Goal: Task Accomplishment & Management: Use online tool/utility

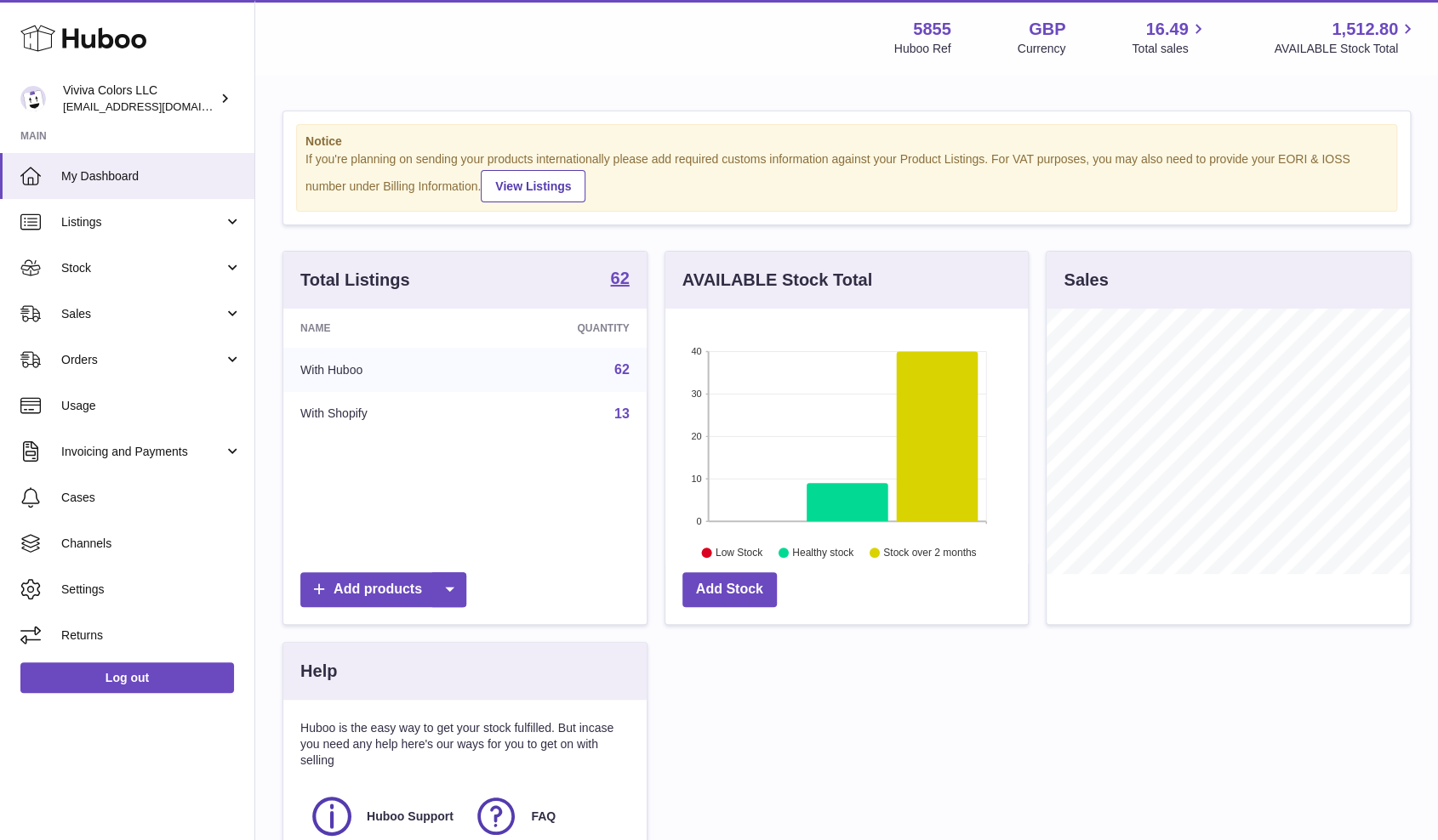
scroll to position [264, 363]
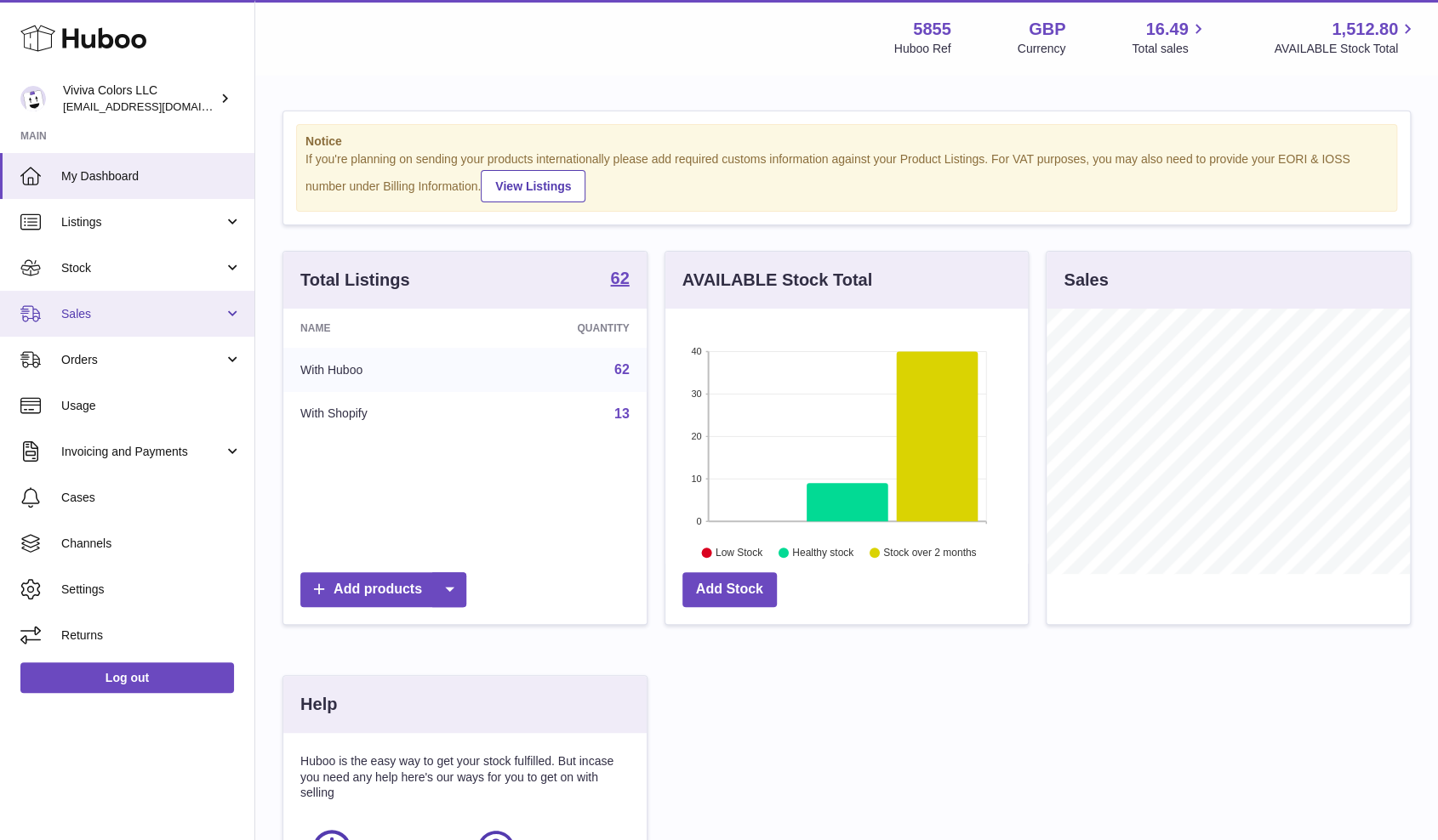
click at [42, 303] on link "Sales" at bounding box center [127, 314] width 254 height 46
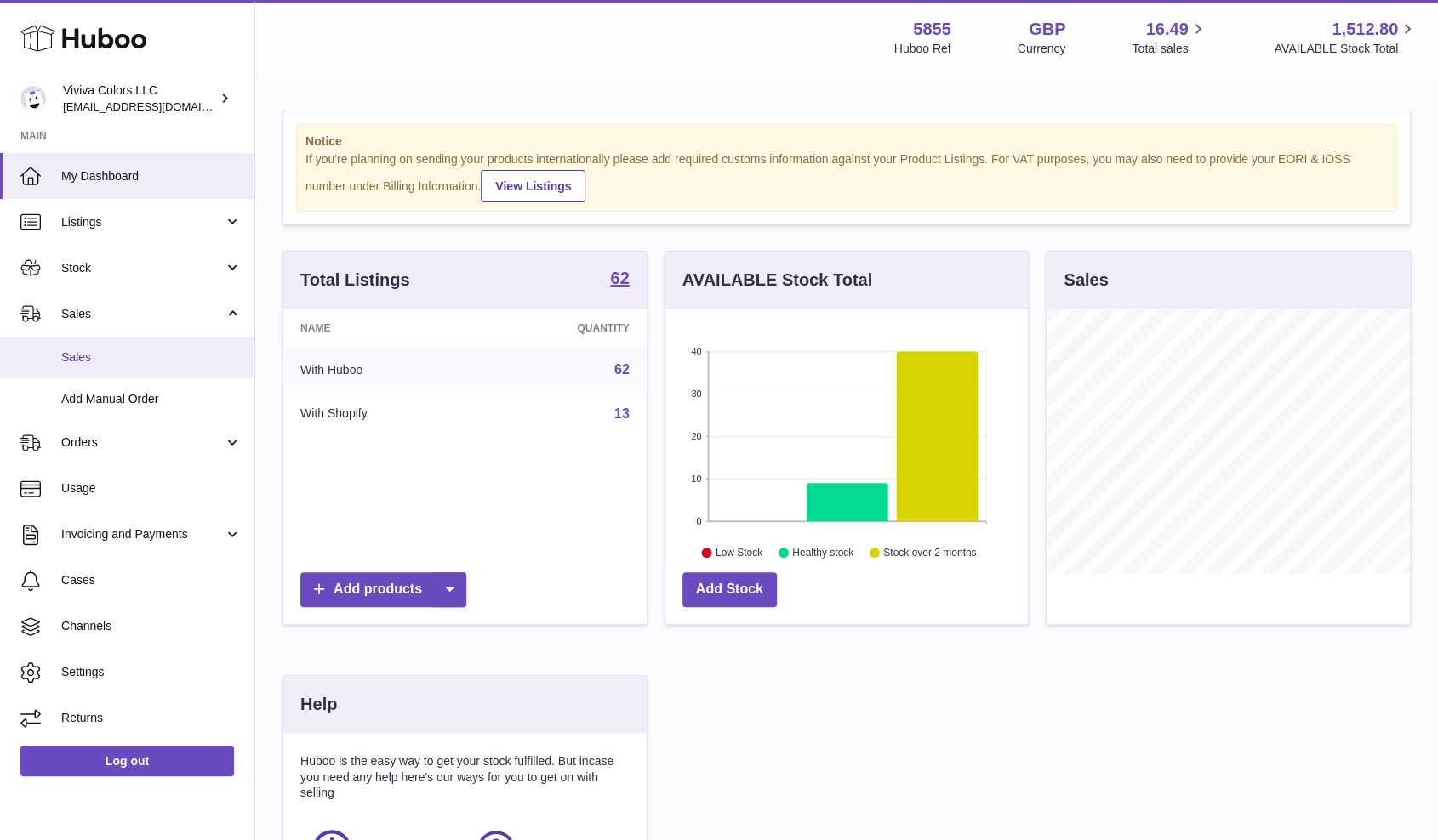
click at [96, 366] on link "Sales" at bounding box center [127, 358] width 254 height 41
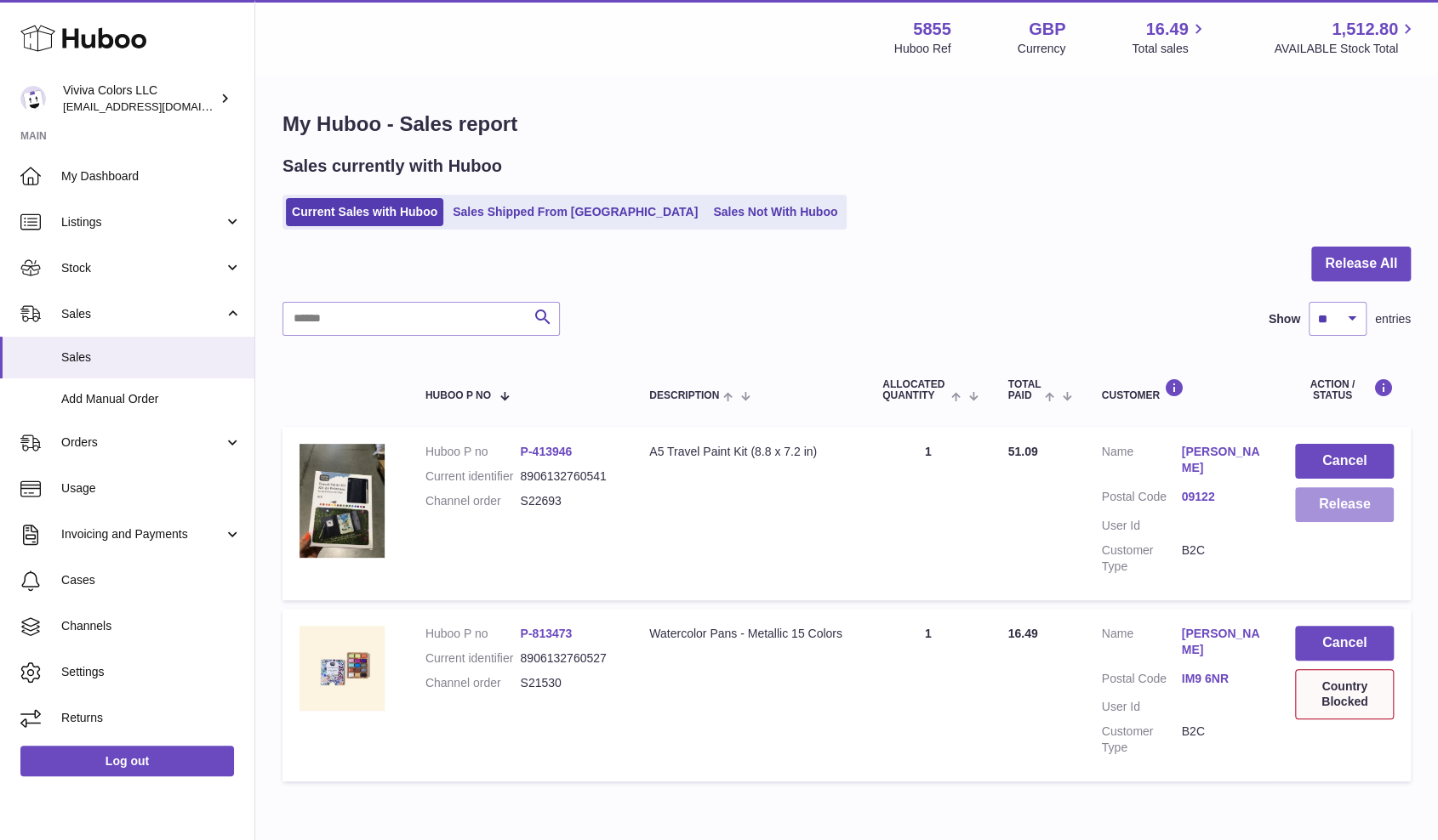
click at [1317, 508] on button "Release" at bounding box center [1344, 505] width 99 height 34
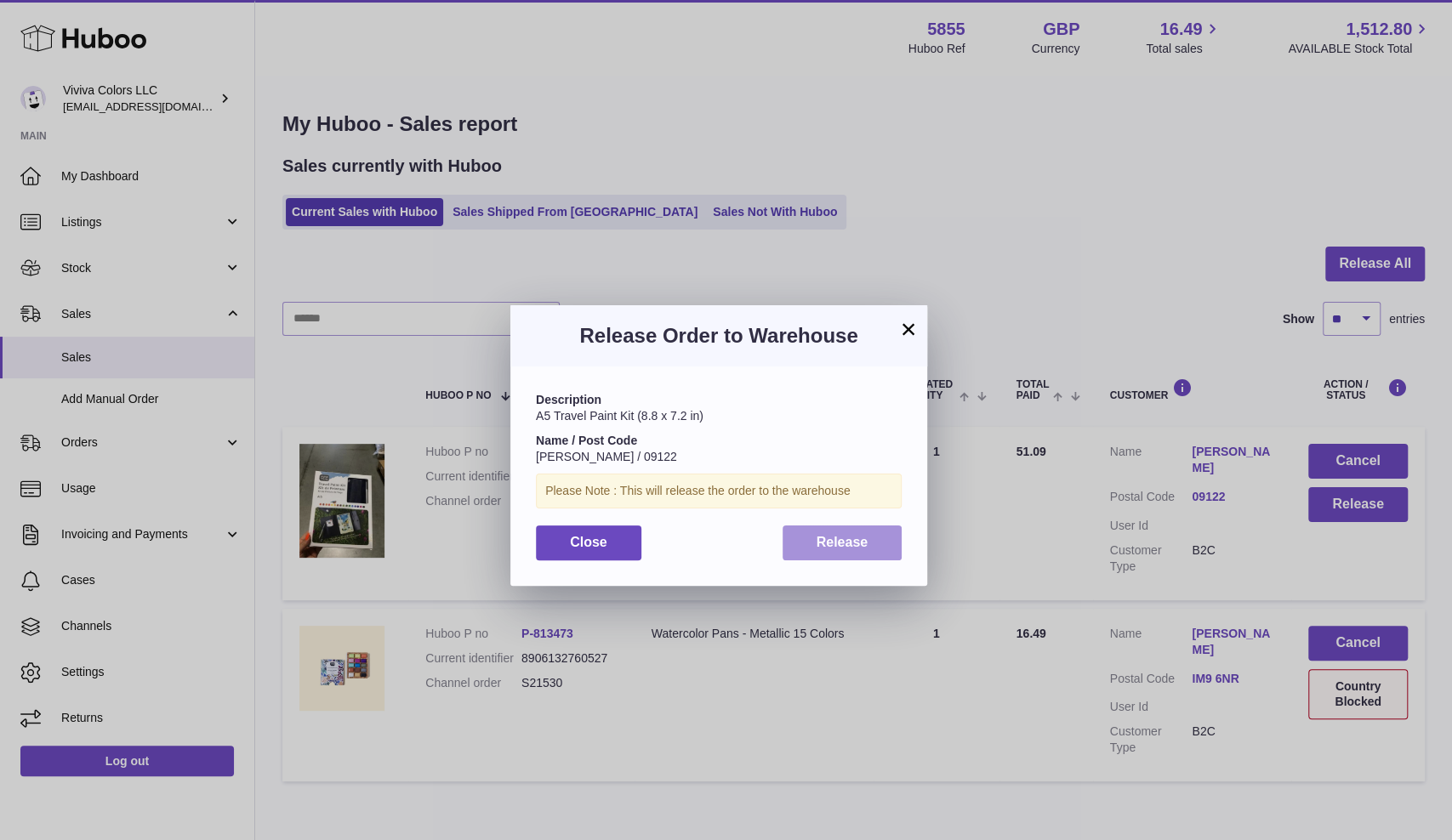
click at [840, 540] on span "Release" at bounding box center [843, 542] width 52 height 15
